Goal: Task Accomplishment & Management: Manage account settings

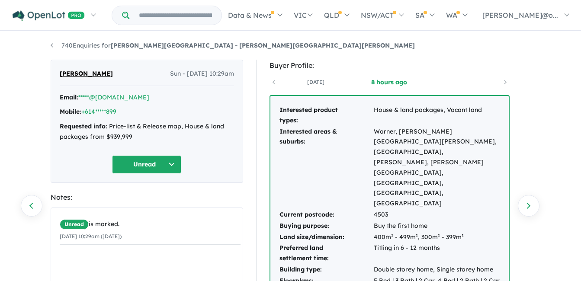
click at [153, 167] on button "Unread" at bounding box center [146, 164] width 69 height 19
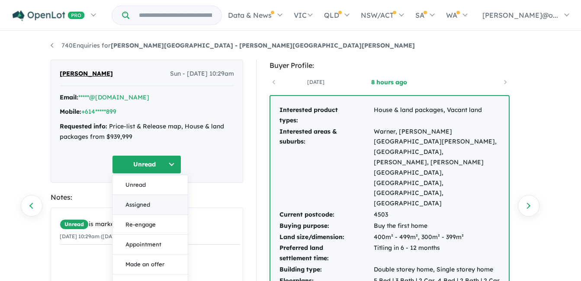
click at [142, 201] on button "Assigned" at bounding box center [149, 205] width 75 height 20
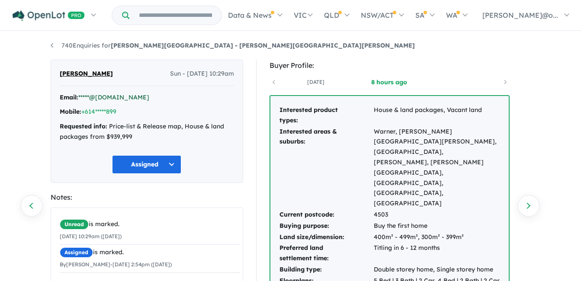
click at [99, 97] on link "*****@[DOMAIN_NAME]" at bounding box center [113, 97] width 71 height 8
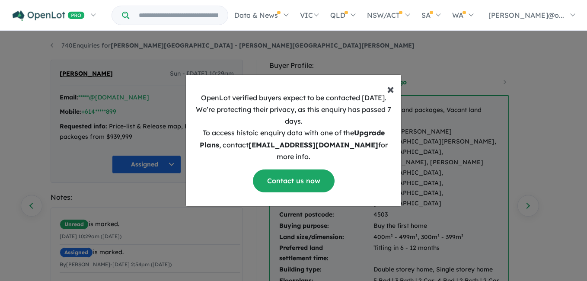
click at [387, 95] on span "×" at bounding box center [390, 88] width 7 height 17
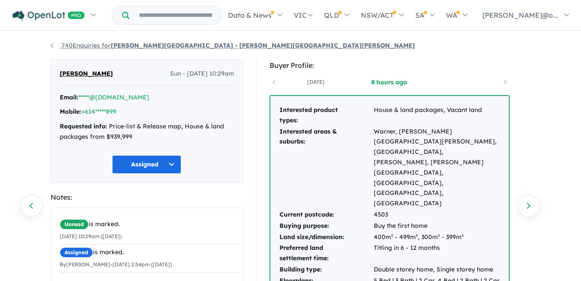
click at [55, 43] on link "740 Enquiries for Bridgeman Hilltop Estate - Bridgeman Downs" at bounding box center [233, 45] width 364 height 8
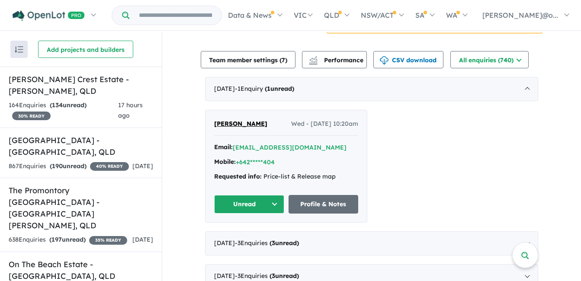
scroll to position [303, 0]
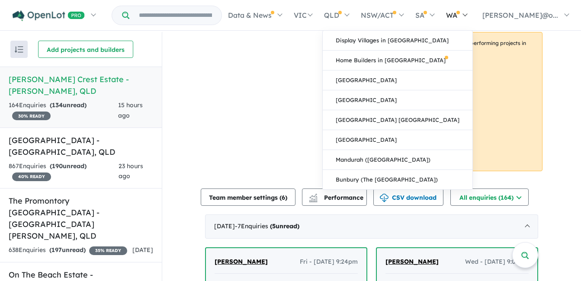
scroll to position [130, 0]
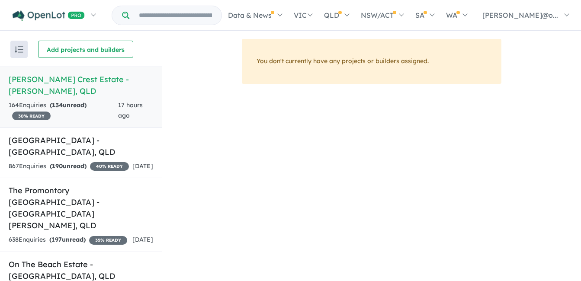
scroll to position [1, 0]
